Goal: Transaction & Acquisition: Purchase product/service

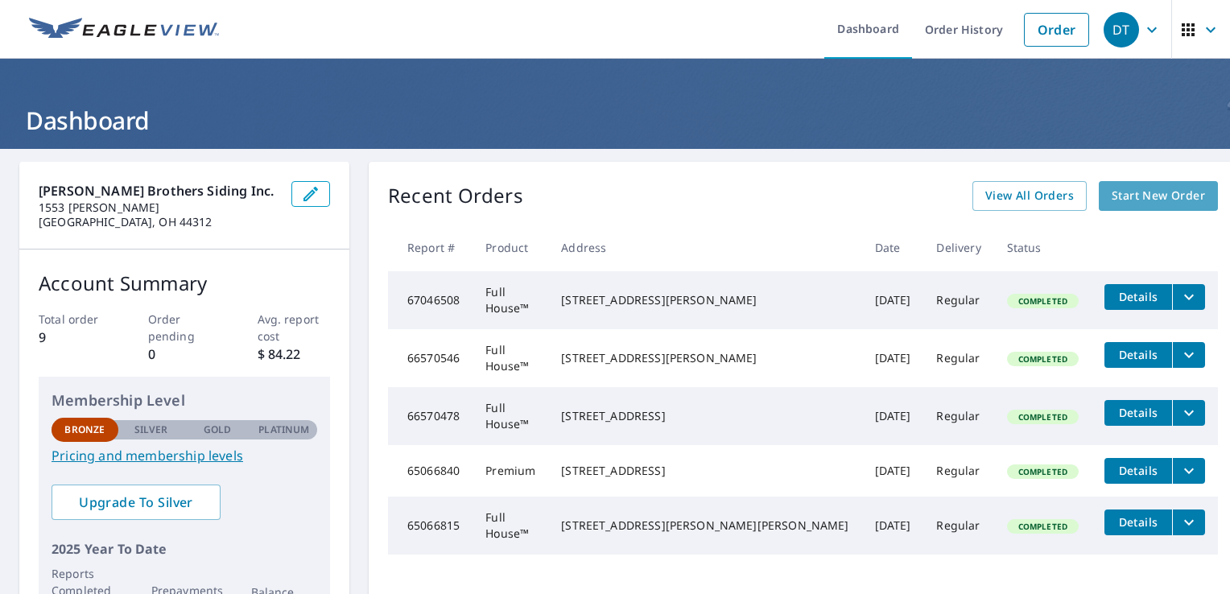
click at [1115, 198] on span "Start New Order" at bounding box center [1158, 196] width 93 height 20
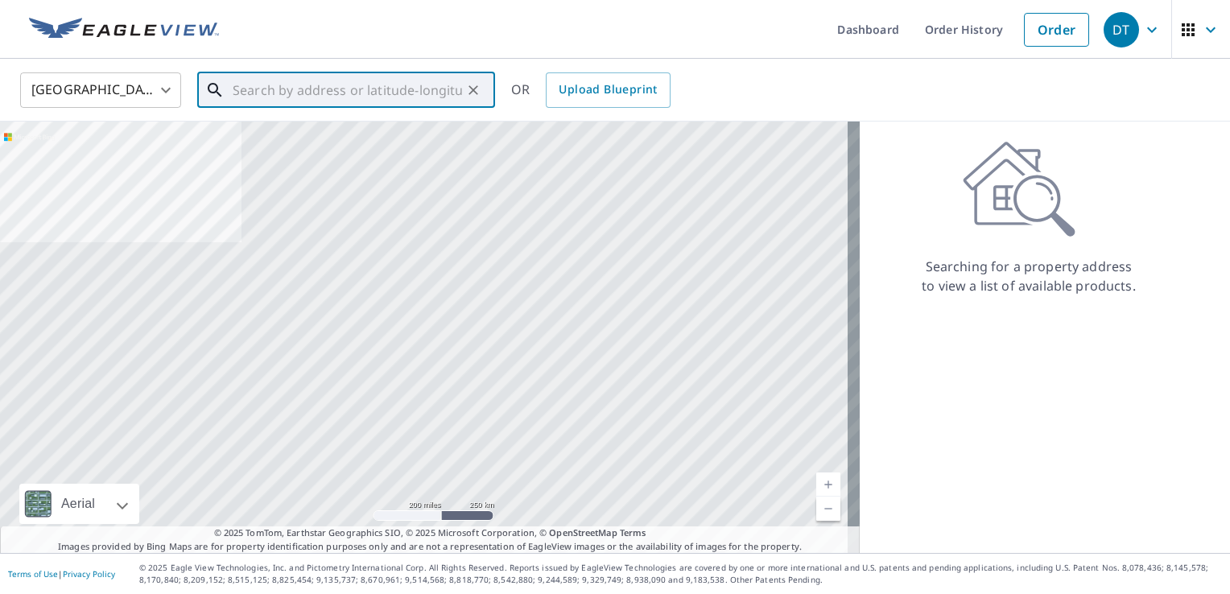
click at [248, 92] on input "text" at bounding box center [348, 90] width 230 height 45
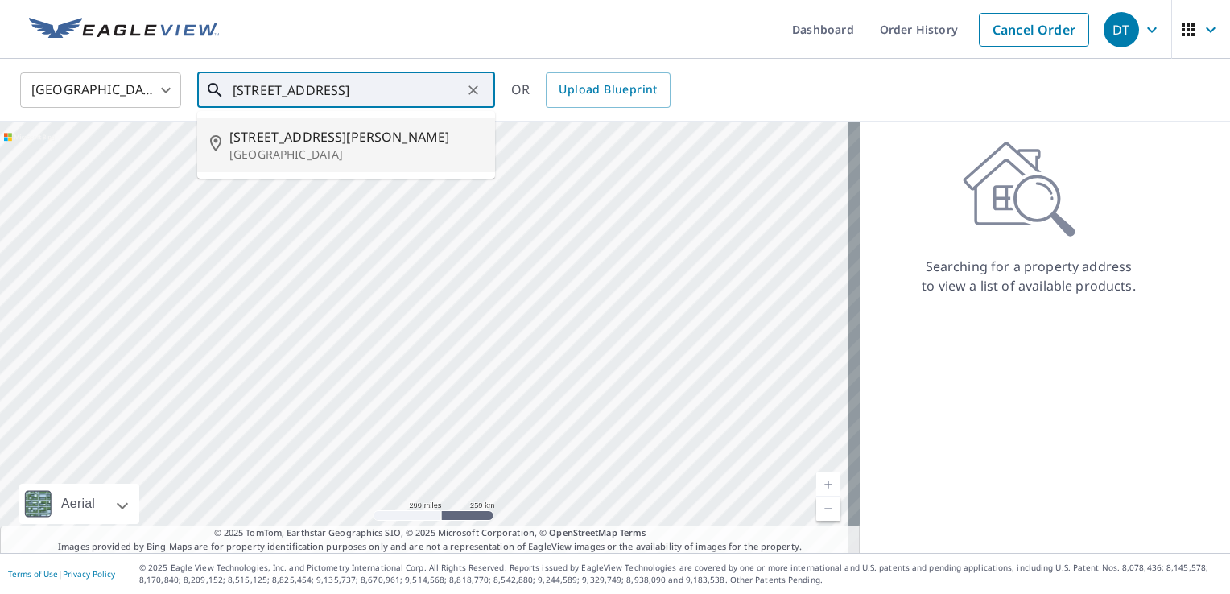
click at [296, 136] on span "[STREET_ADDRESS][PERSON_NAME]" at bounding box center [356, 136] width 253 height 19
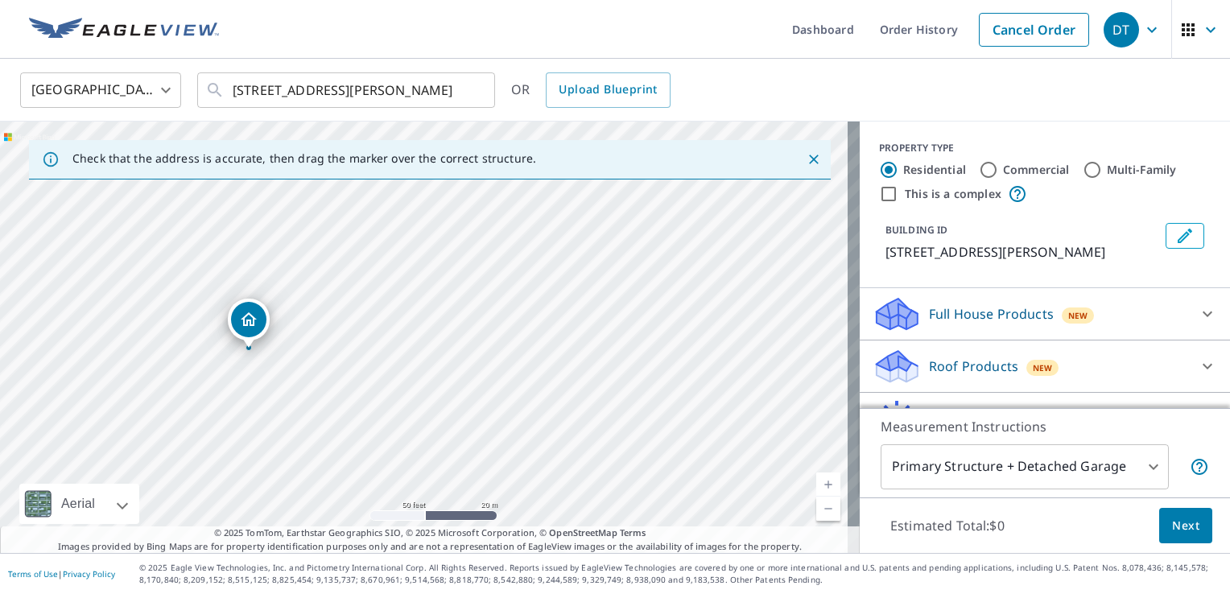
drag, startPoint x: 247, startPoint y: 420, endPoint x: 293, endPoint y: 340, distance: 92.7
click at [293, 340] on div "[STREET_ADDRESS][PERSON_NAME]" at bounding box center [430, 338] width 860 height 432
drag, startPoint x: 171, startPoint y: 355, endPoint x: 406, endPoint y: 222, distance: 270.1
click at [406, 222] on div "[STREET_ADDRESS][PERSON_NAME]" at bounding box center [430, 338] width 860 height 432
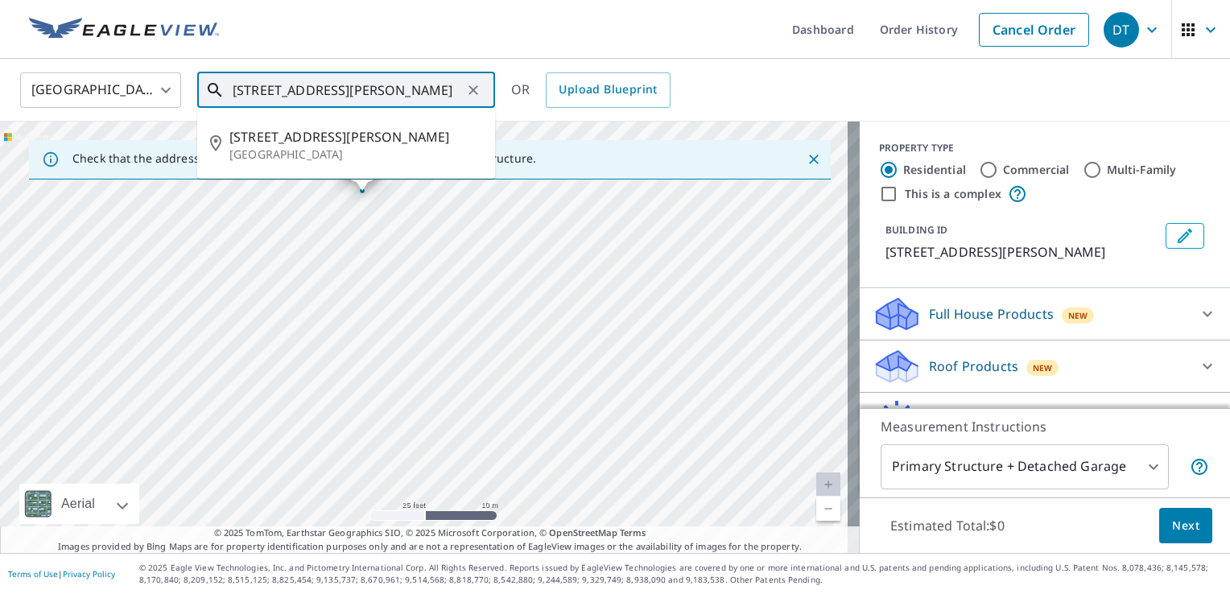
click at [285, 90] on input "[STREET_ADDRESS][PERSON_NAME]" at bounding box center [348, 90] width 230 height 45
click at [293, 139] on span "[STREET_ADDRESS][PERSON_NAME]" at bounding box center [356, 136] width 253 height 19
type input "[STREET_ADDRESS][PERSON_NAME]"
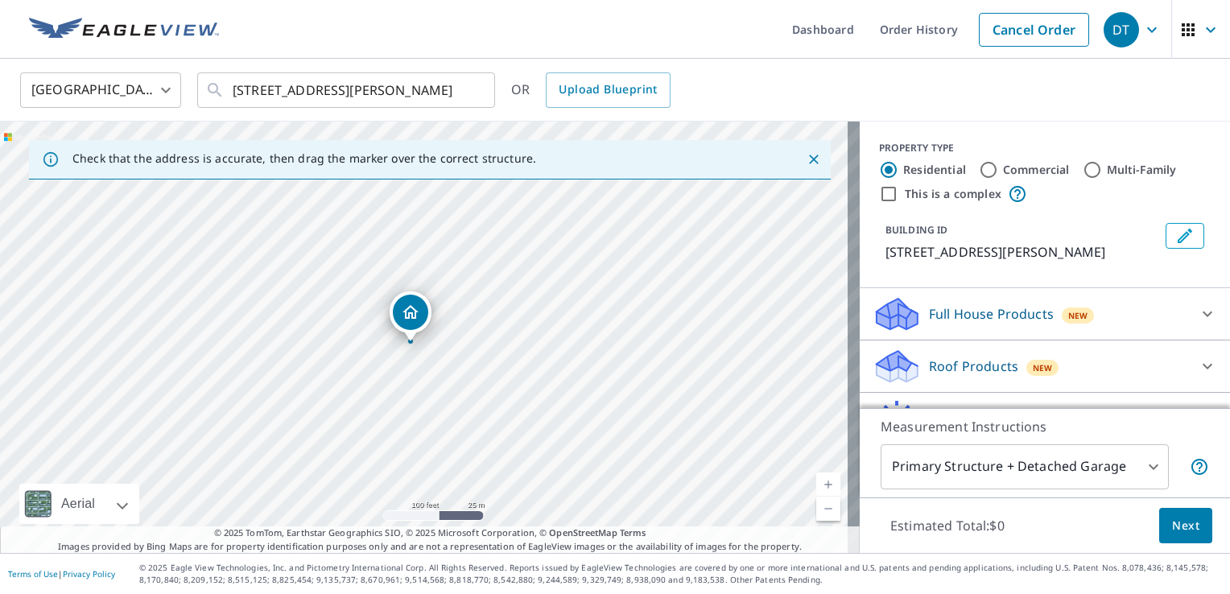
click at [413, 314] on icon "Dropped pin, building 1, Residential property, 3042 N Oak Hill Rd Silver Lake, …" at bounding box center [410, 312] width 19 height 19
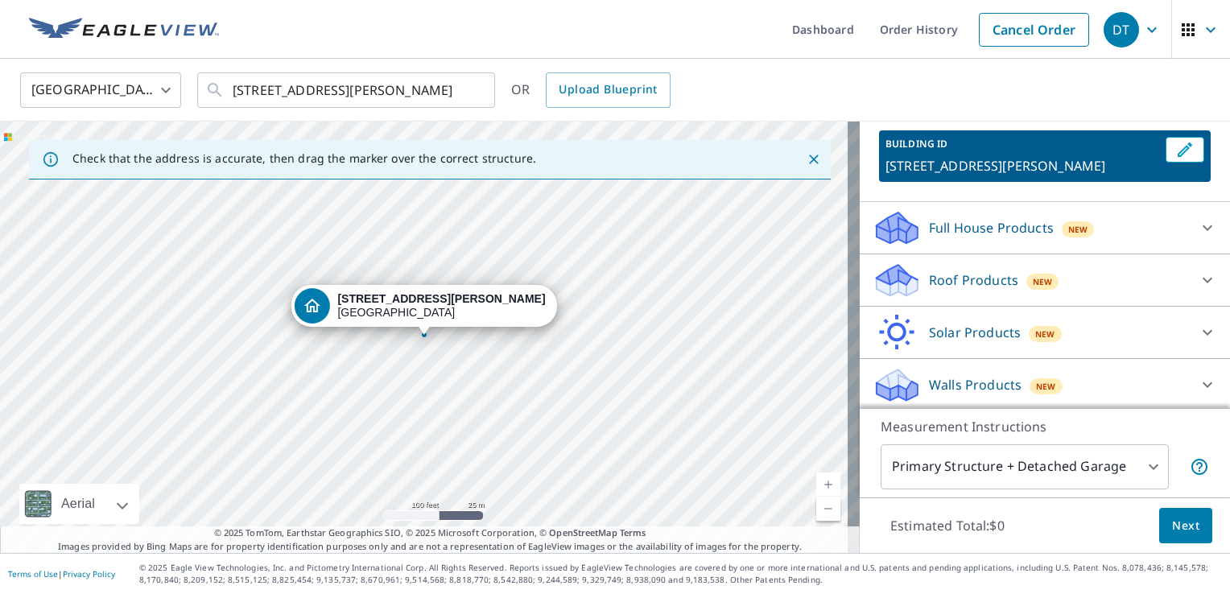
scroll to position [88, 0]
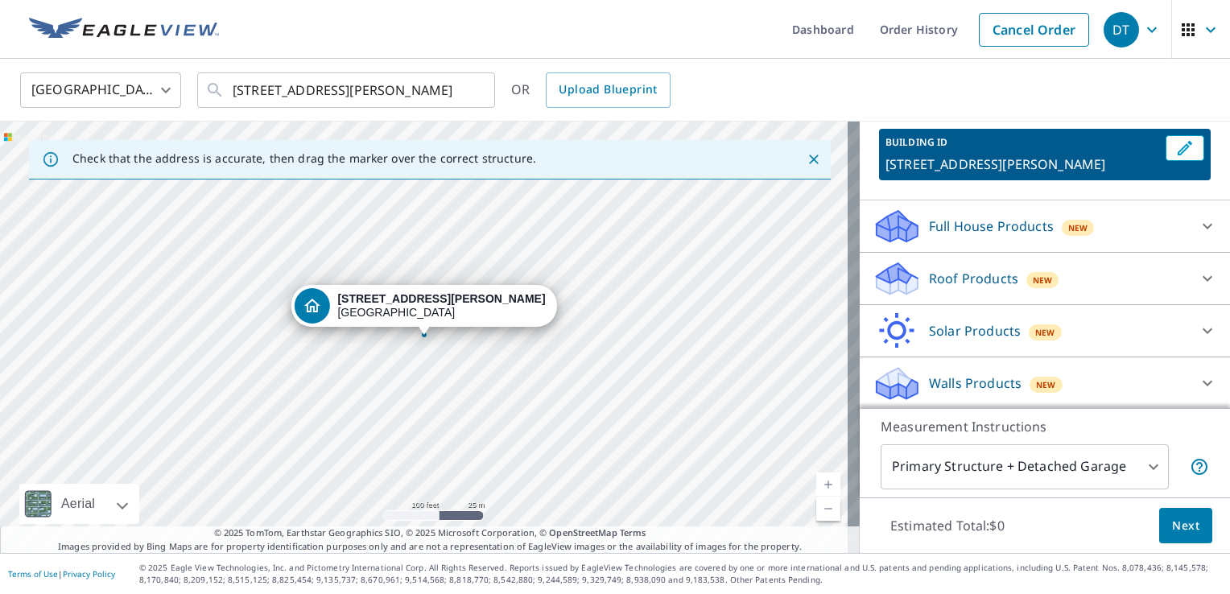
click at [961, 272] on p "Roof Products" at bounding box center [973, 278] width 89 height 19
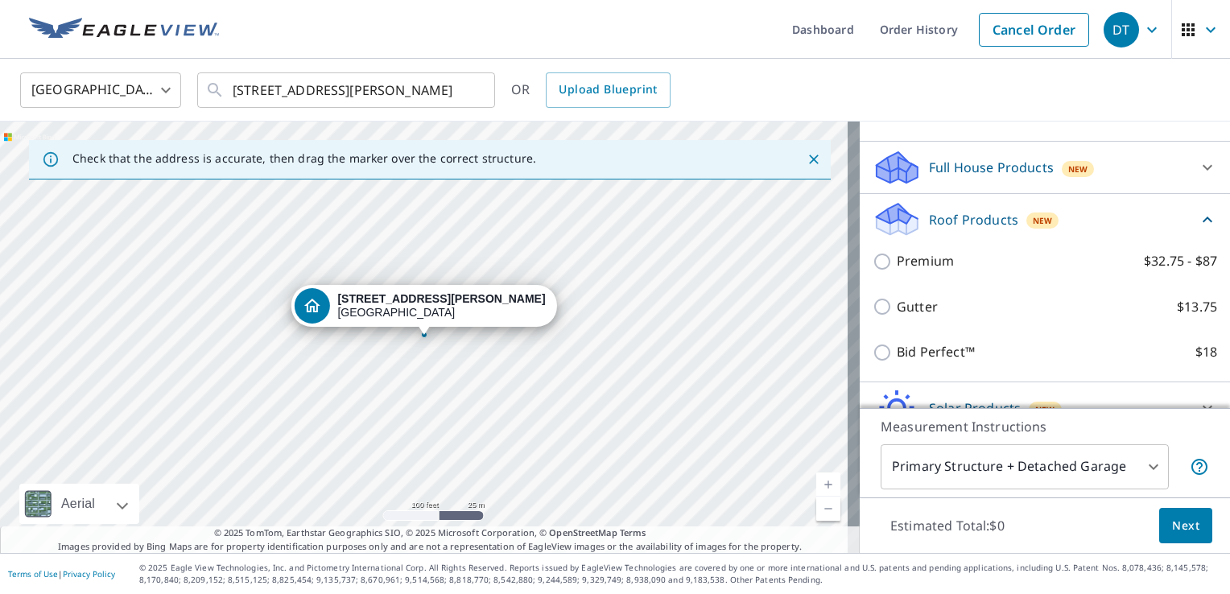
scroll to position [223, 0]
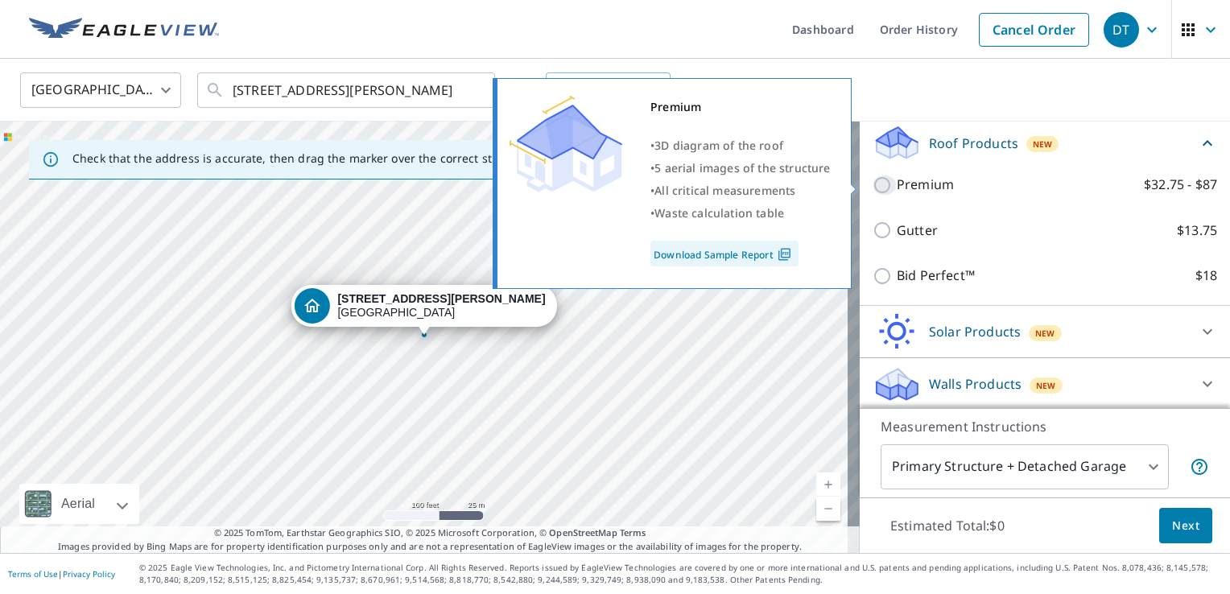
click at [873, 183] on input "Premium $32.75 - $87" at bounding box center [885, 185] width 24 height 19
checkbox input "true"
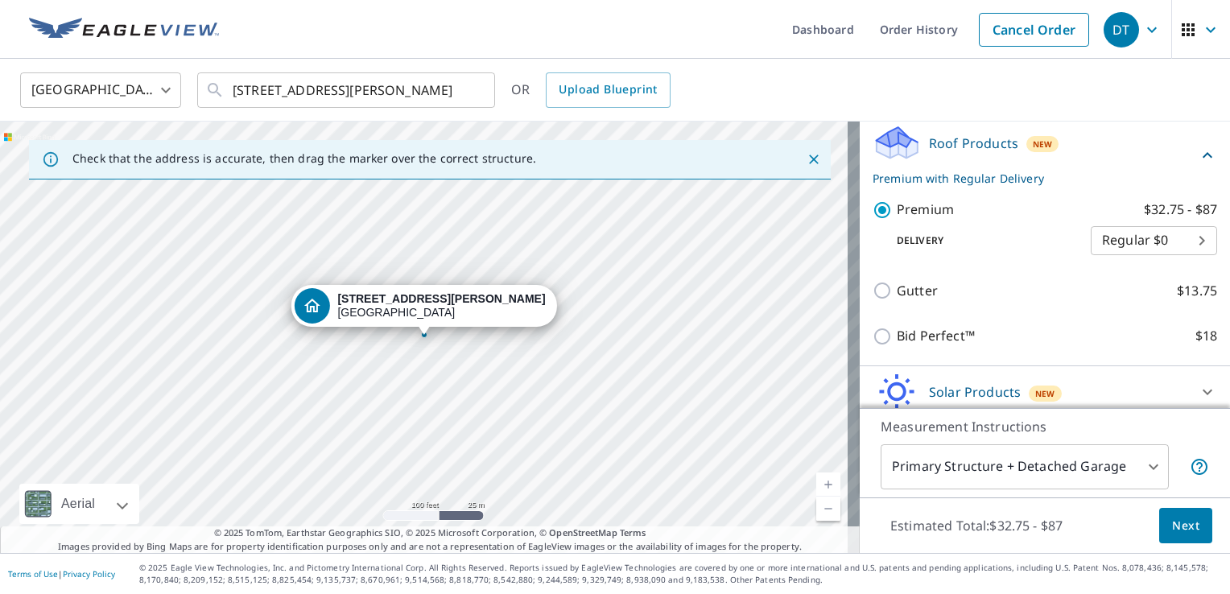
scroll to position [283, 0]
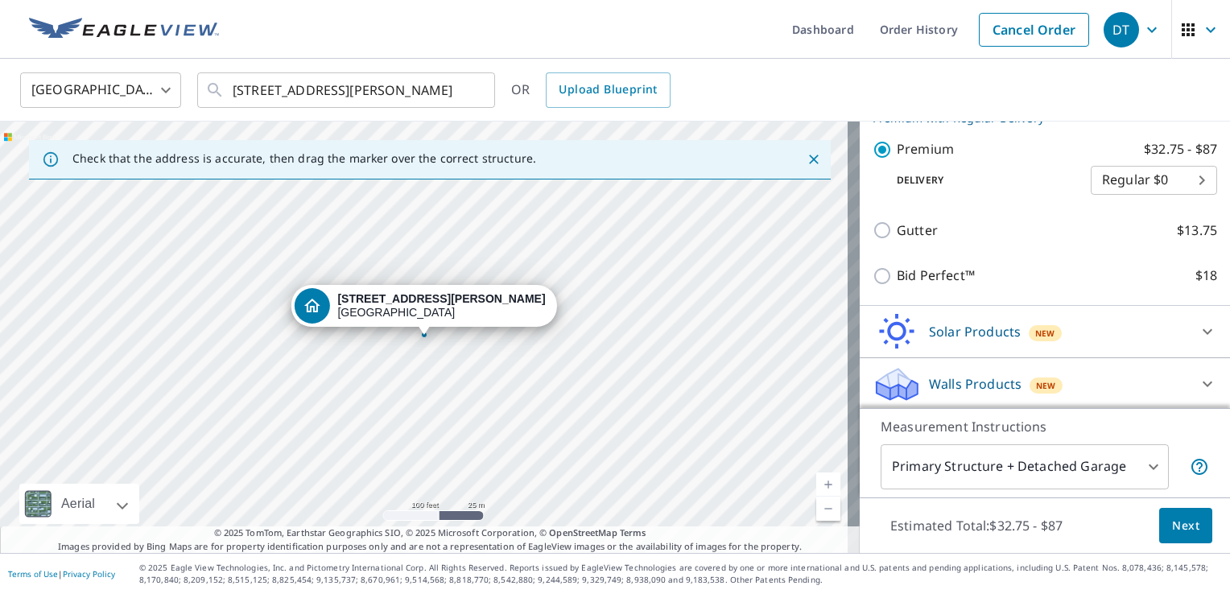
click at [1182, 521] on span "Next" at bounding box center [1185, 526] width 27 height 20
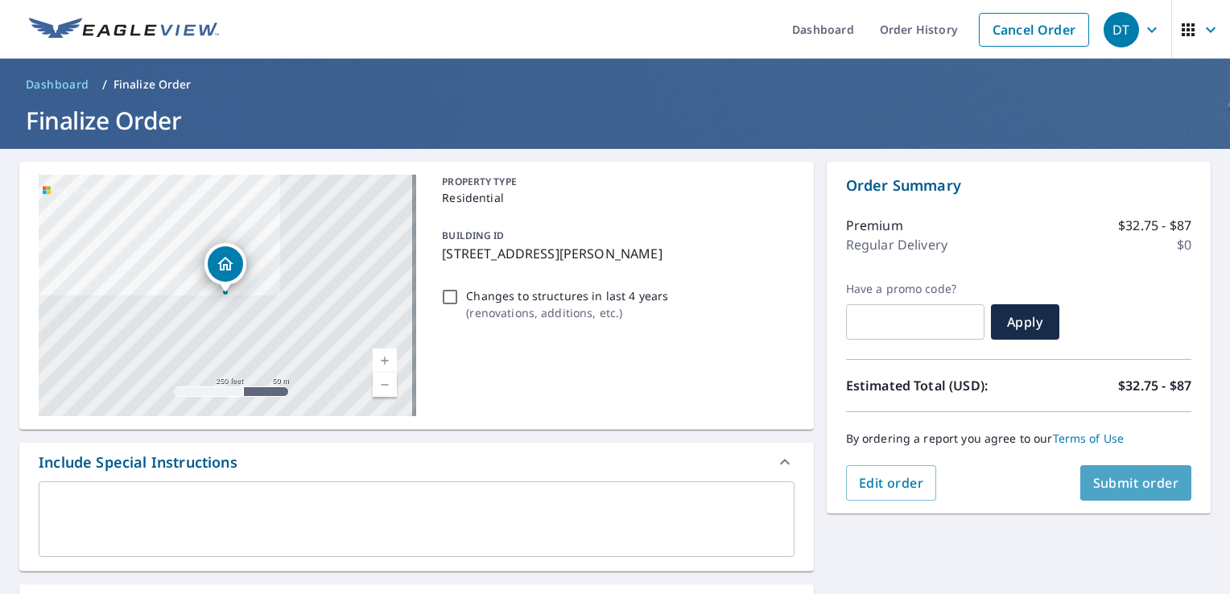
click at [1102, 485] on span "Submit order" at bounding box center [1137, 483] width 86 height 18
click at [1114, 482] on span "Submit order" at bounding box center [1137, 483] width 86 height 18
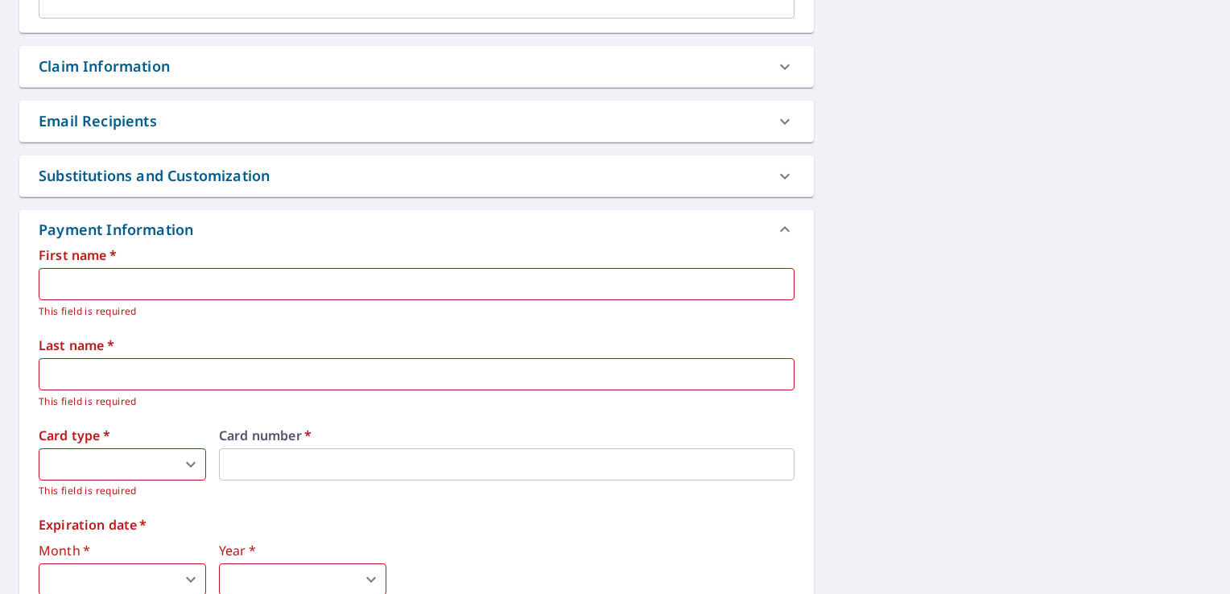
scroll to position [564, 0]
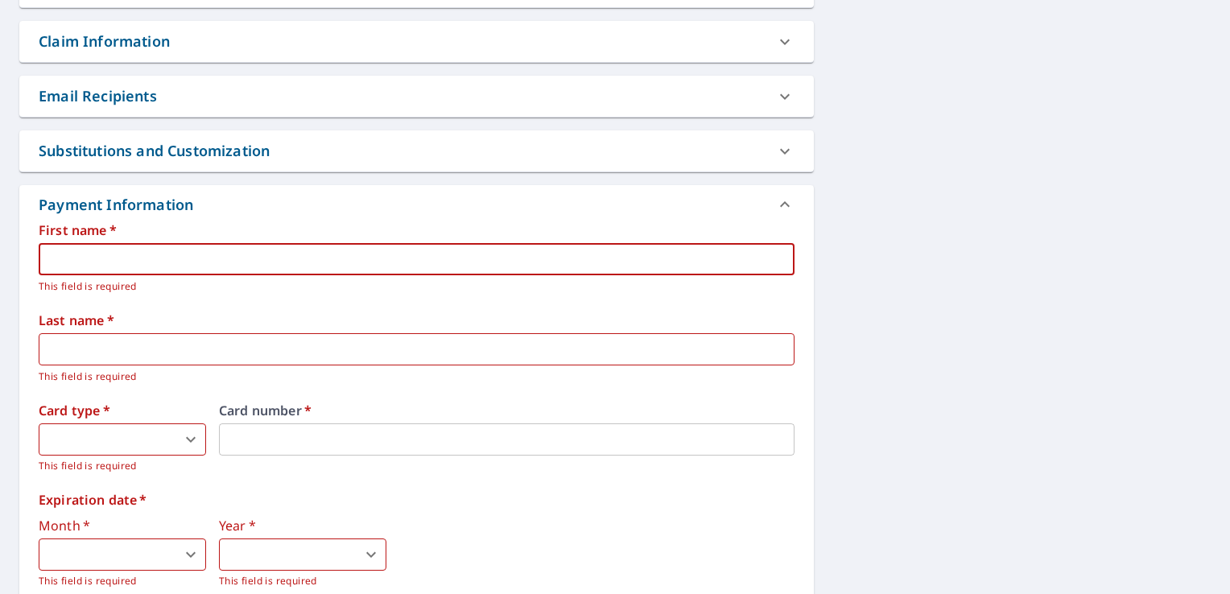
click at [84, 254] on input "text" at bounding box center [417, 259] width 756 height 32
type input "[PERSON_NAME]"
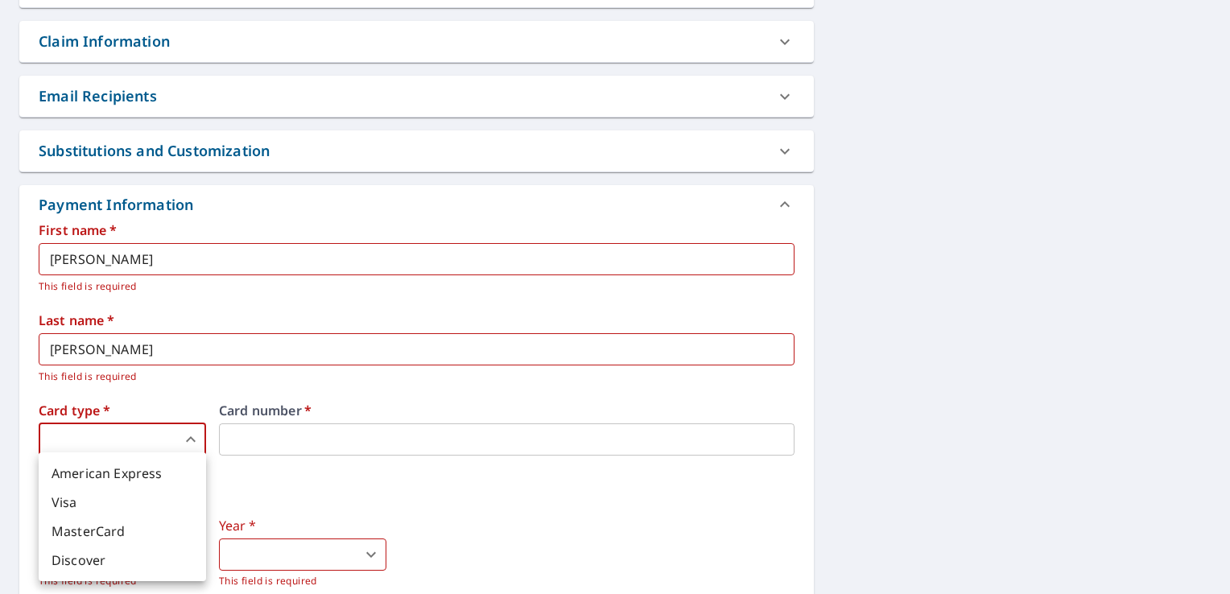
click at [188, 438] on body "DT DT Dashboard Order History Cancel Order DT Dashboard / Finalize Order Finali…" at bounding box center [615, 297] width 1230 height 594
click at [117, 530] on li "MasterCard" at bounding box center [122, 531] width 167 height 29
type input "3"
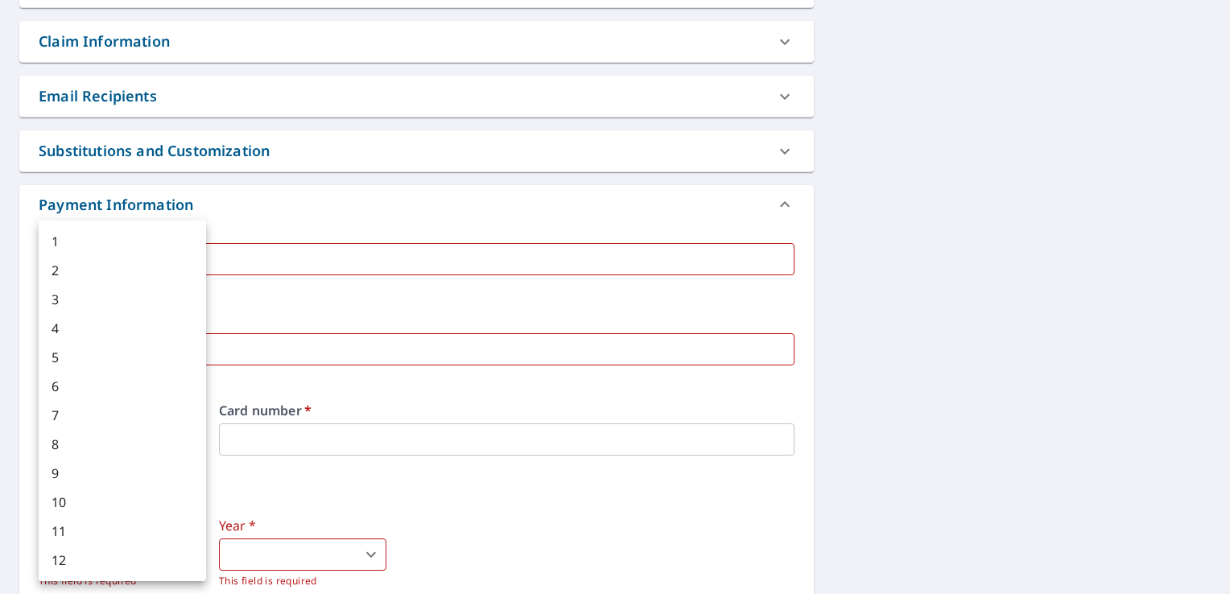
click at [137, 556] on body "DT DT Dashboard Order History Cancel Order DT Dashboard / Finalize Order Finali…" at bounding box center [615, 297] width 1230 height 594
click at [74, 472] on li "9" at bounding box center [122, 473] width 167 height 29
type input "9"
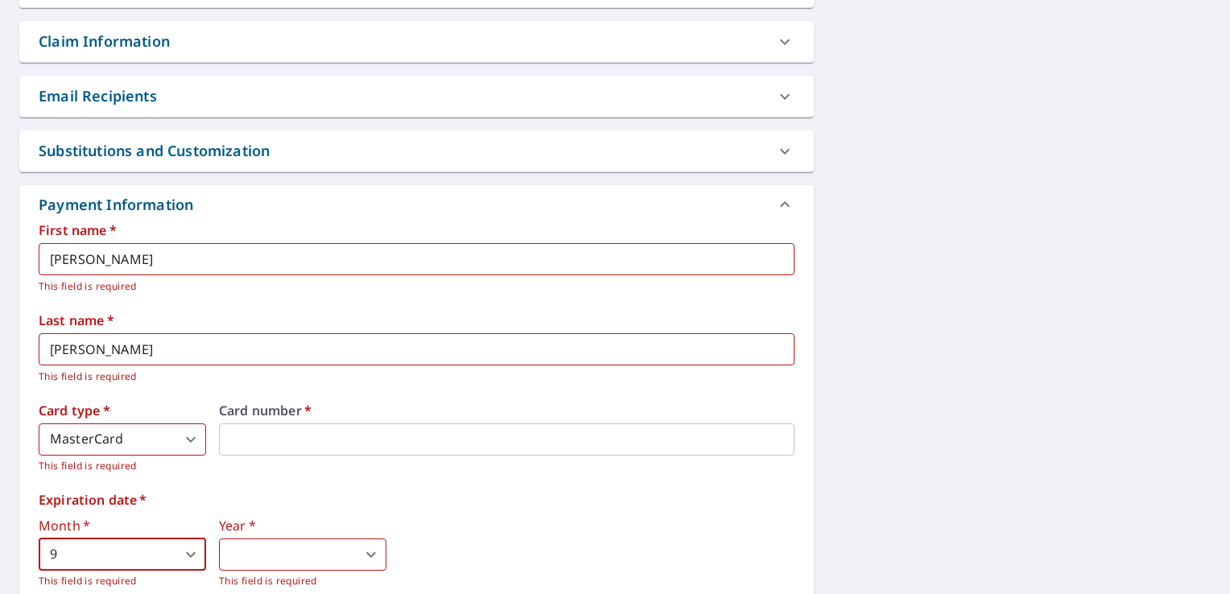
click at [367, 552] on body "DT DT Dashboard Order History Cancel Order DT Dashboard / Finalize Order Finali…" at bounding box center [615, 297] width 1230 height 594
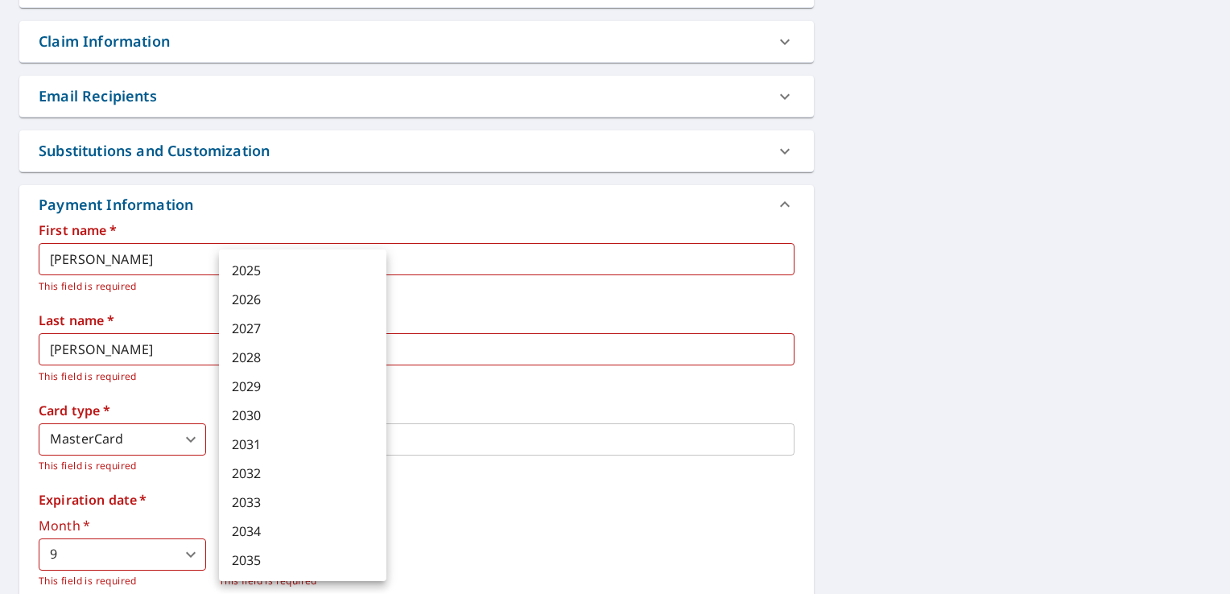
click at [267, 355] on li "2028" at bounding box center [302, 357] width 167 height 29
type input "2028"
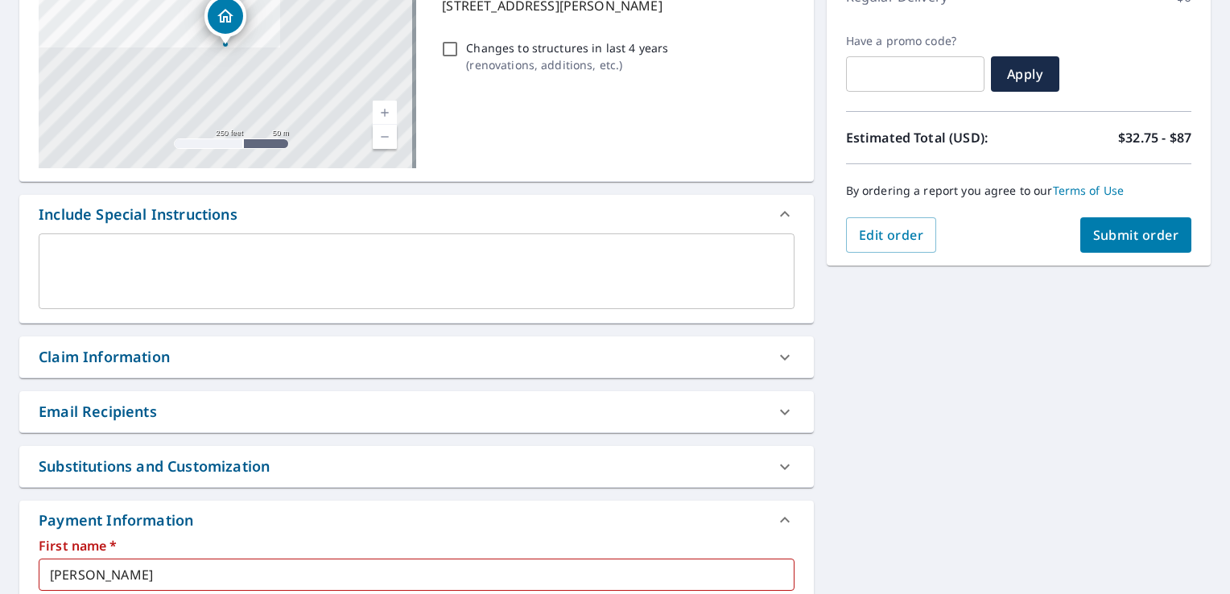
scroll to position [245, 0]
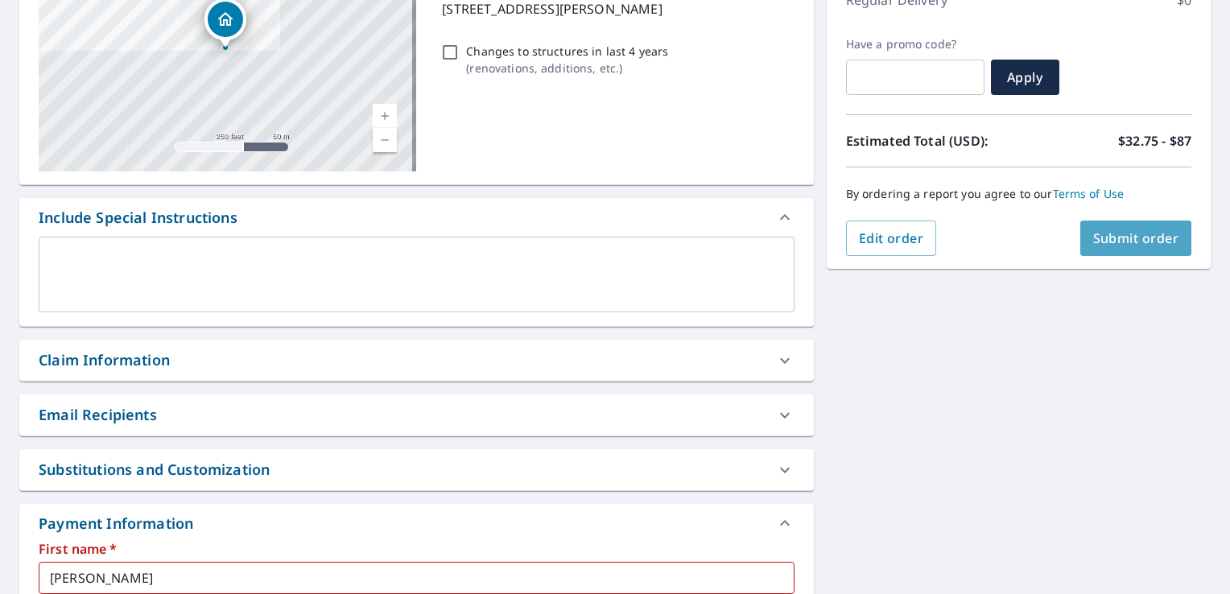
click at [1127, 241] on span "Submit order" at bounding box center [1137, 239] width 86 height 18
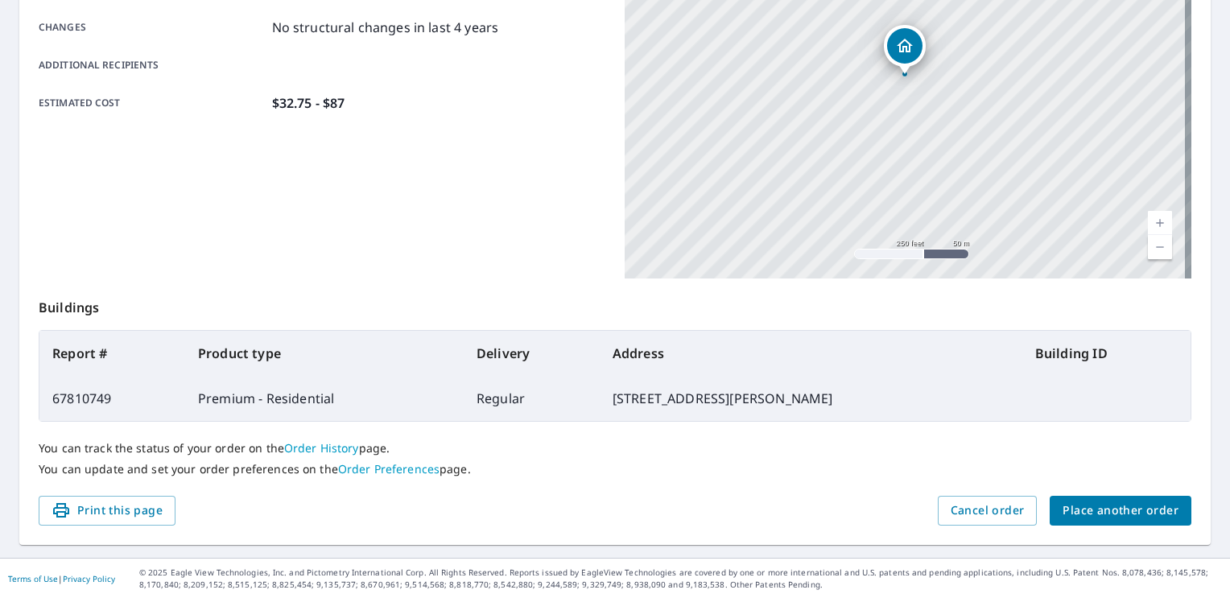
scroll to position [352, 0]
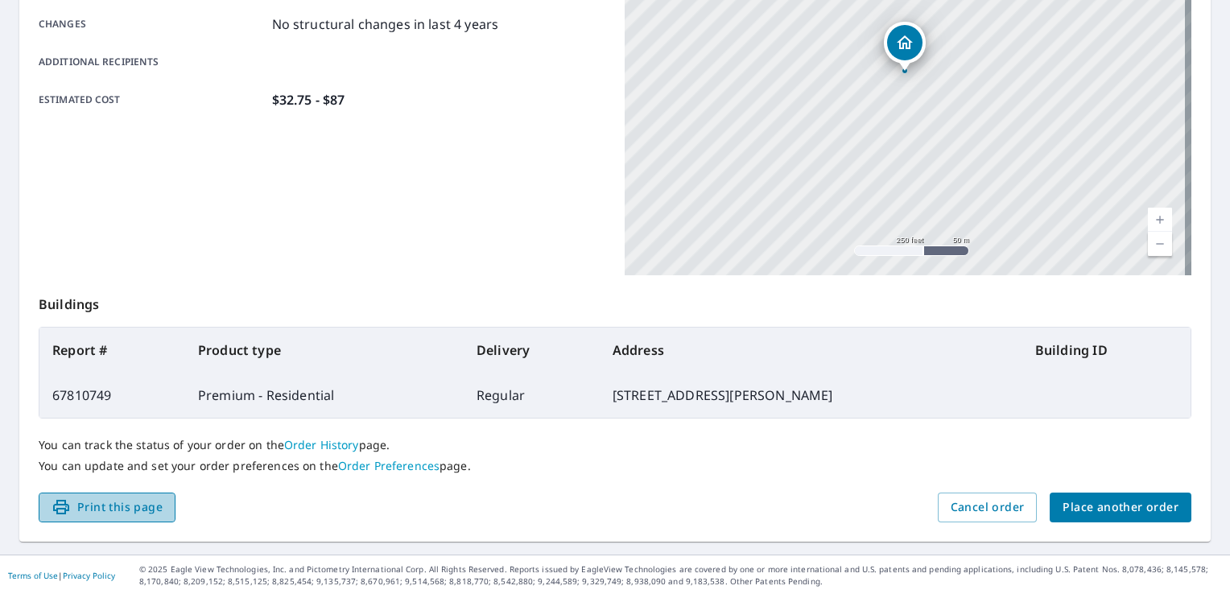
drag, startPoint x: 113, startPoint y: 511, endPoint x: 122, endPoint y: 500, distance: 14.2
click at [113, 511] on span "Print this page" at bounding box center [107, 508] width 111 height 20
